Goal: Navigation & Orientation: Find specific page/section

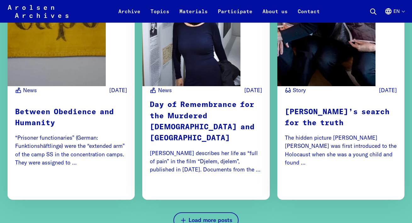
scroll to position [1483, 0]
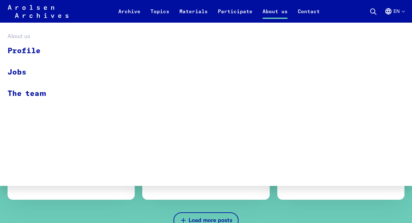
click at [274, 14] on link "About us" at bounding box center [275, 15] width 35 height 15
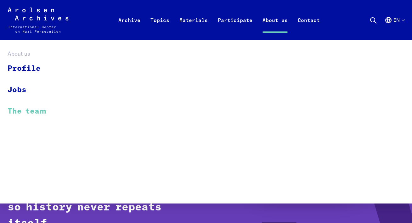
click at [34, 114] on link "The team" at bounding box center [31, 111] width 47 height 21
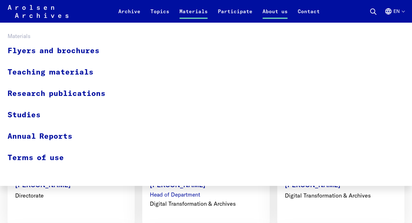
scroll to position [327, 0]
